Goal: Task Accomplishment & Management: Manage account settings

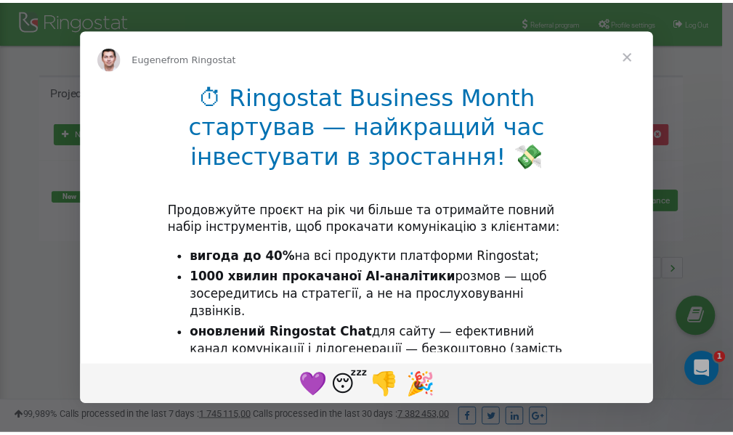
scroll to position [217, 0]
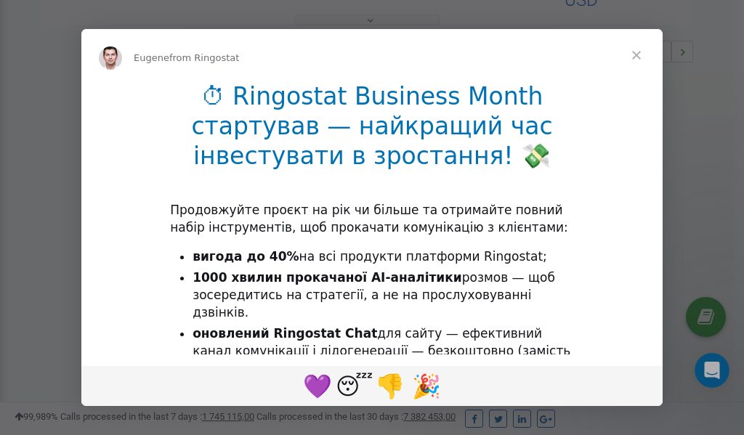
click at [640, 57] on span "Close" at bounding box center [637, 55] width 52 height 52
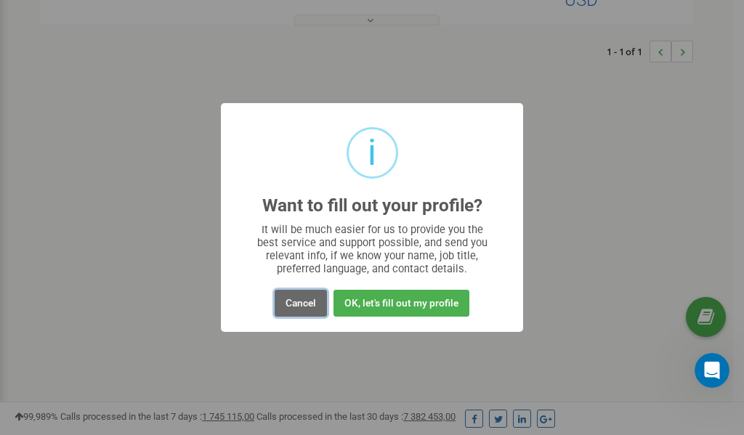
click at [304, 302] on button "Cancel" at bounding box center [301, 303] width 52 height 27
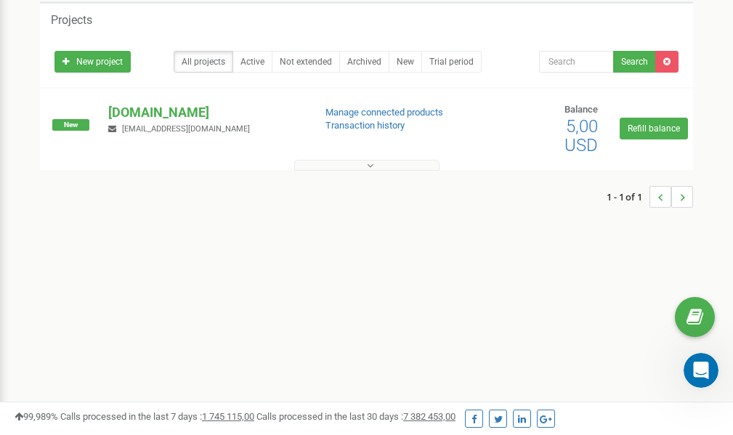
scroll to position [0, 0]
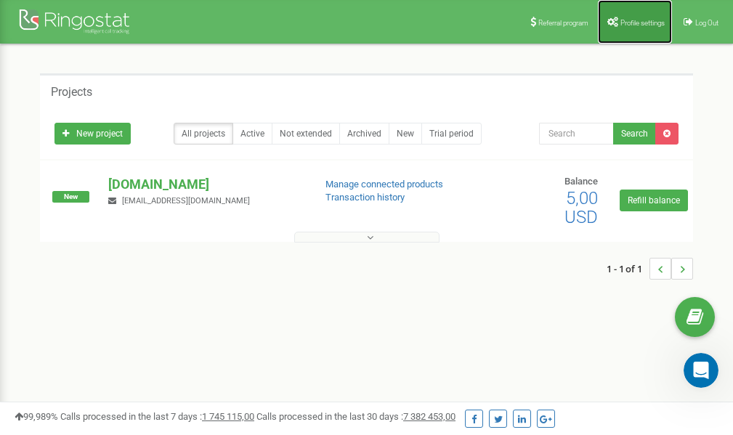
click at [635, 15] on link "Profile settings" at bounding box center [635, 22] width 74 height 44
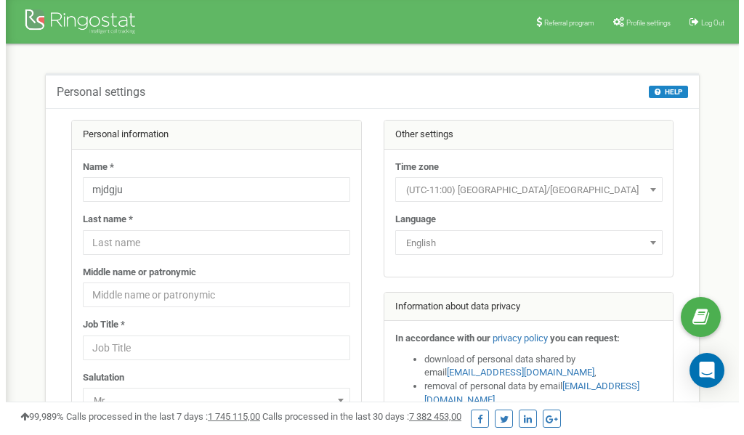
scroll to position [73, 0]
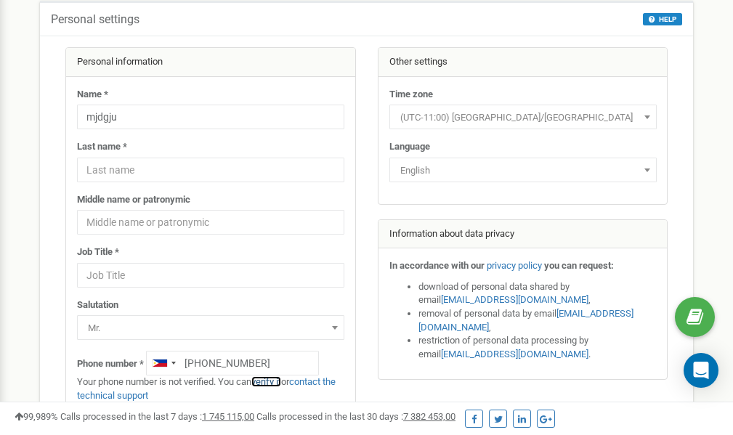
click at [271, 380] on link "verify it" at bounding box center [267, 382] width 30 height 11
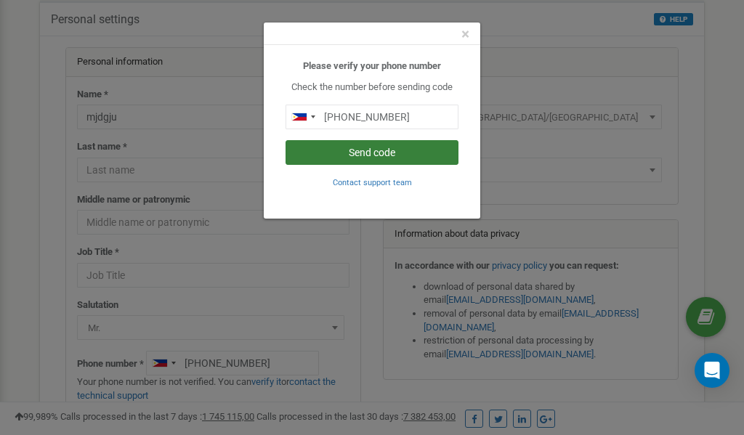
click at [347, 150] on button "Send code" at bounding box center [372, 152] width 173 height 25
